Goal: Information Seeking & Learning: Learn about a topic

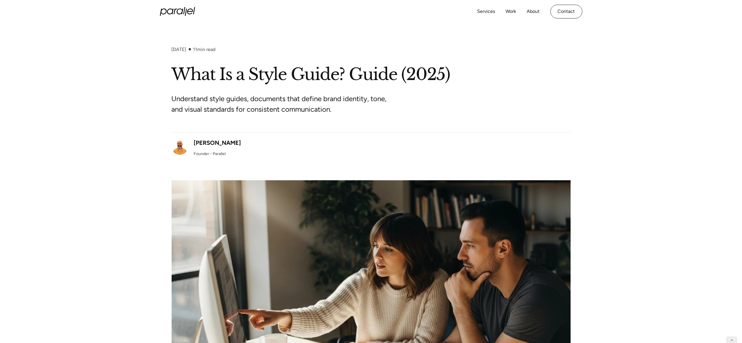
click at [240, 75] on h1 "What Is a Style Guide? Guide (2025)" at bounding box center [371, 74] width 399 height 21
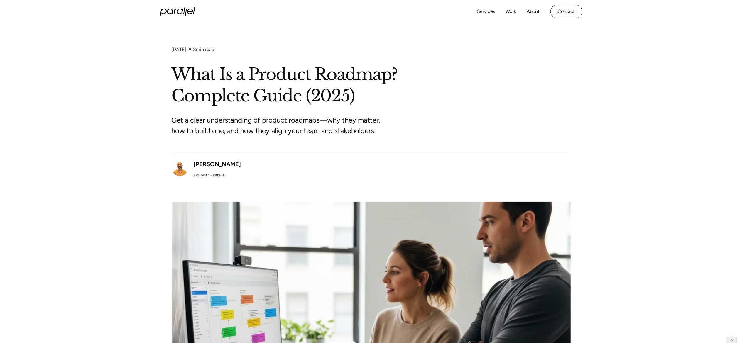
click at [212, 110] on div "Get a clear understanding of product roadmaps—why they matter, how to build one…" at bounding box center [371, 130] width 399 height 47
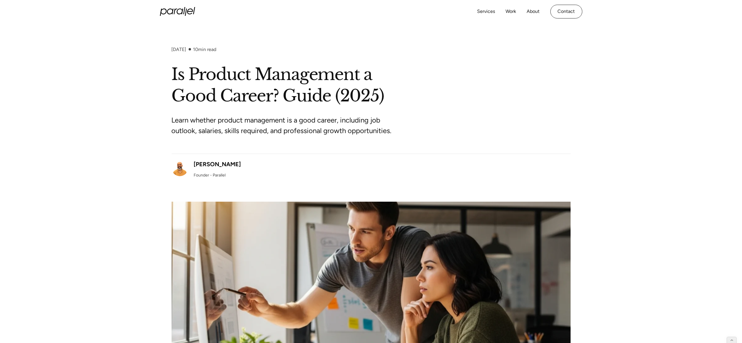
click at [183, 110] on div "Learn whether product management is a good career, including job outlook, salar…" at bounding box center [371, 130] width 399 height 47
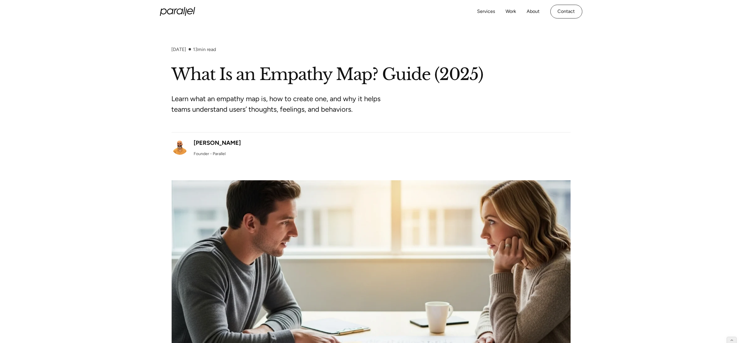
click at [116, 100] on div "September 18, 2025 13 min read What Is an Empathy Map? Guide (2025) Learn what …" at bounding box center [371, 213] width 742 height 333
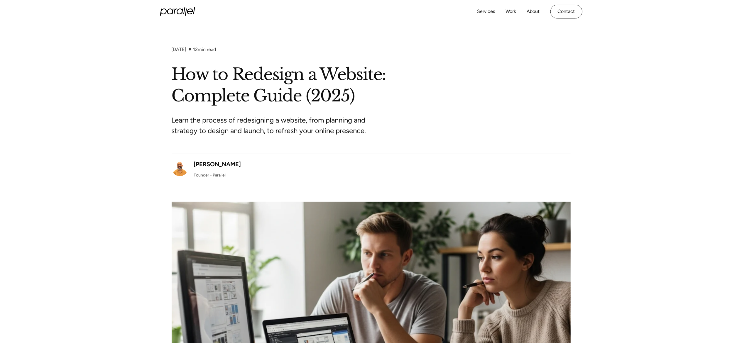
click at [195, 92] on h1 "How to Redesign a Website: Complete Guide (2025)" at bounding box center [371, 85] width 399 height 43
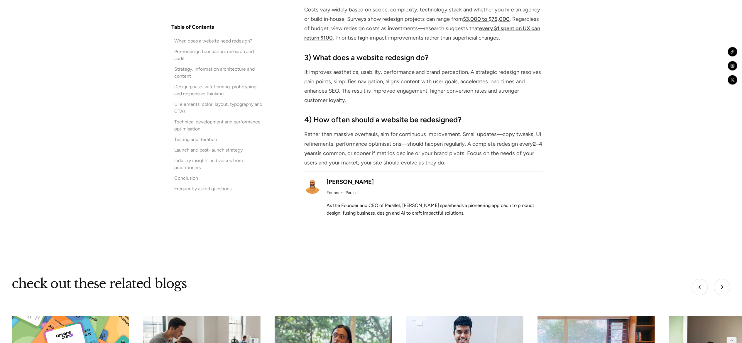
scroll to position [5694, 0]
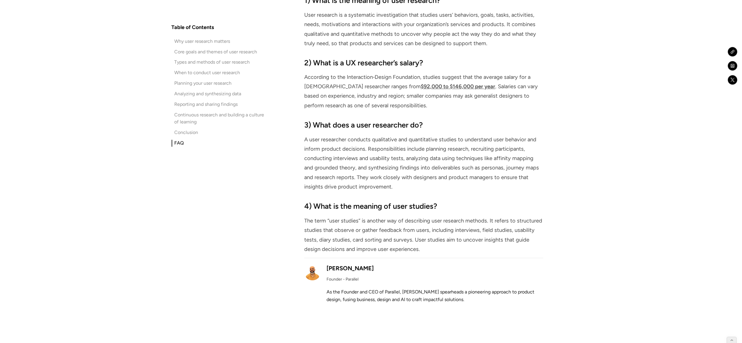
scroll to position [5516, 0]
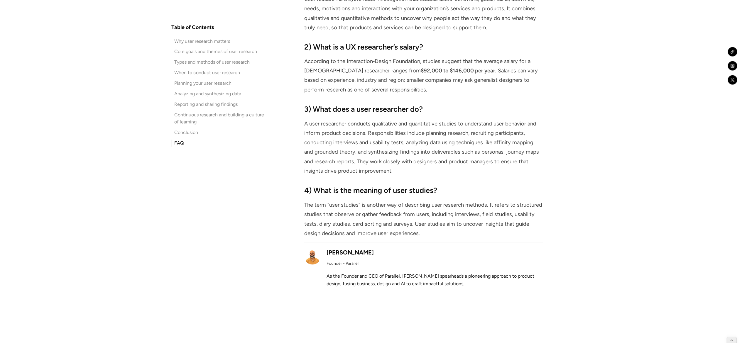
click at [319, 201] on p "The term “user studies” is another way of describing user research methods. It …" at bounding box center [423, 220] width 239 height 38
